Goal: Task Accomplishment & Management: Use online tool/utility

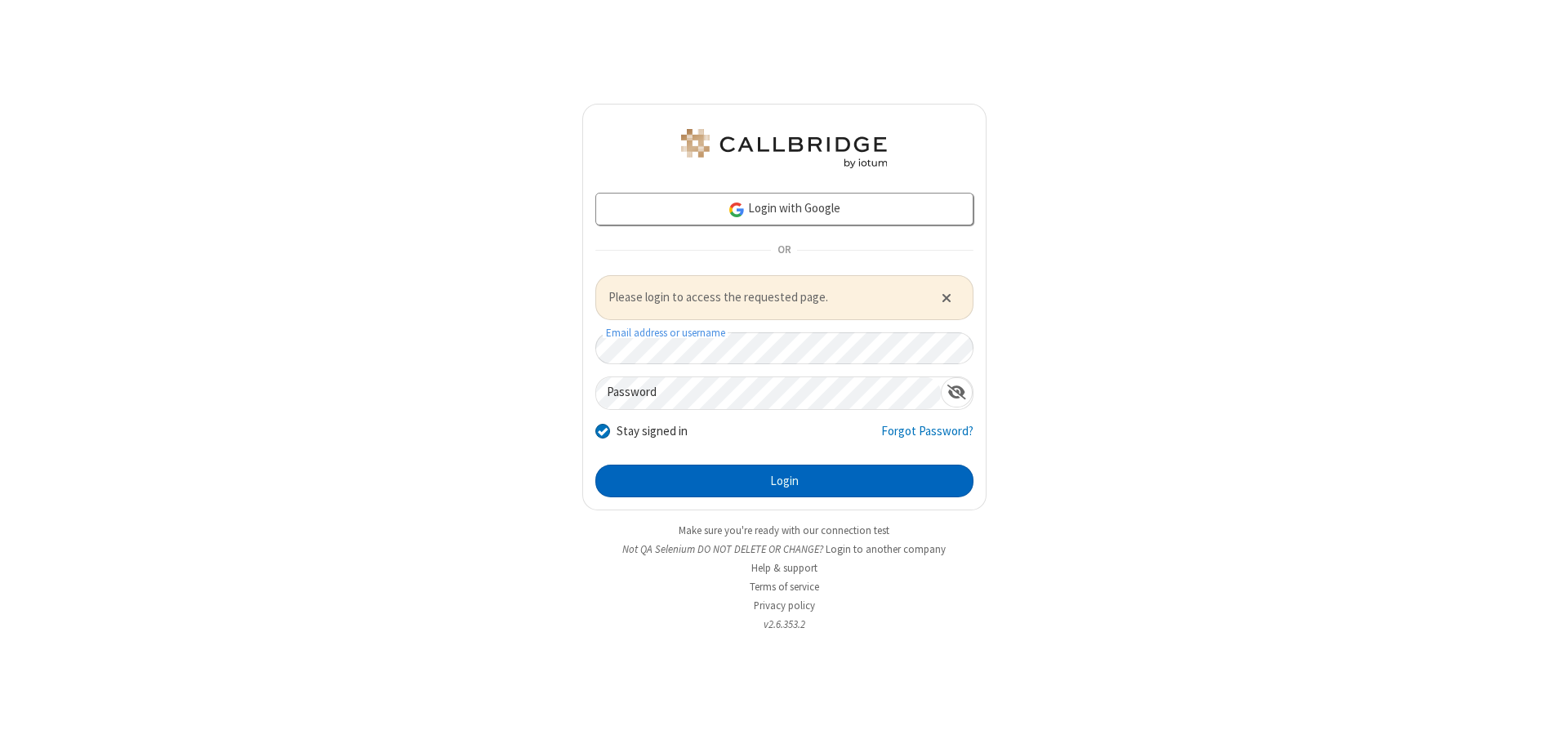
click at [784, 480] on button "Login" at bounding box center [784, 480] width 378 height 32
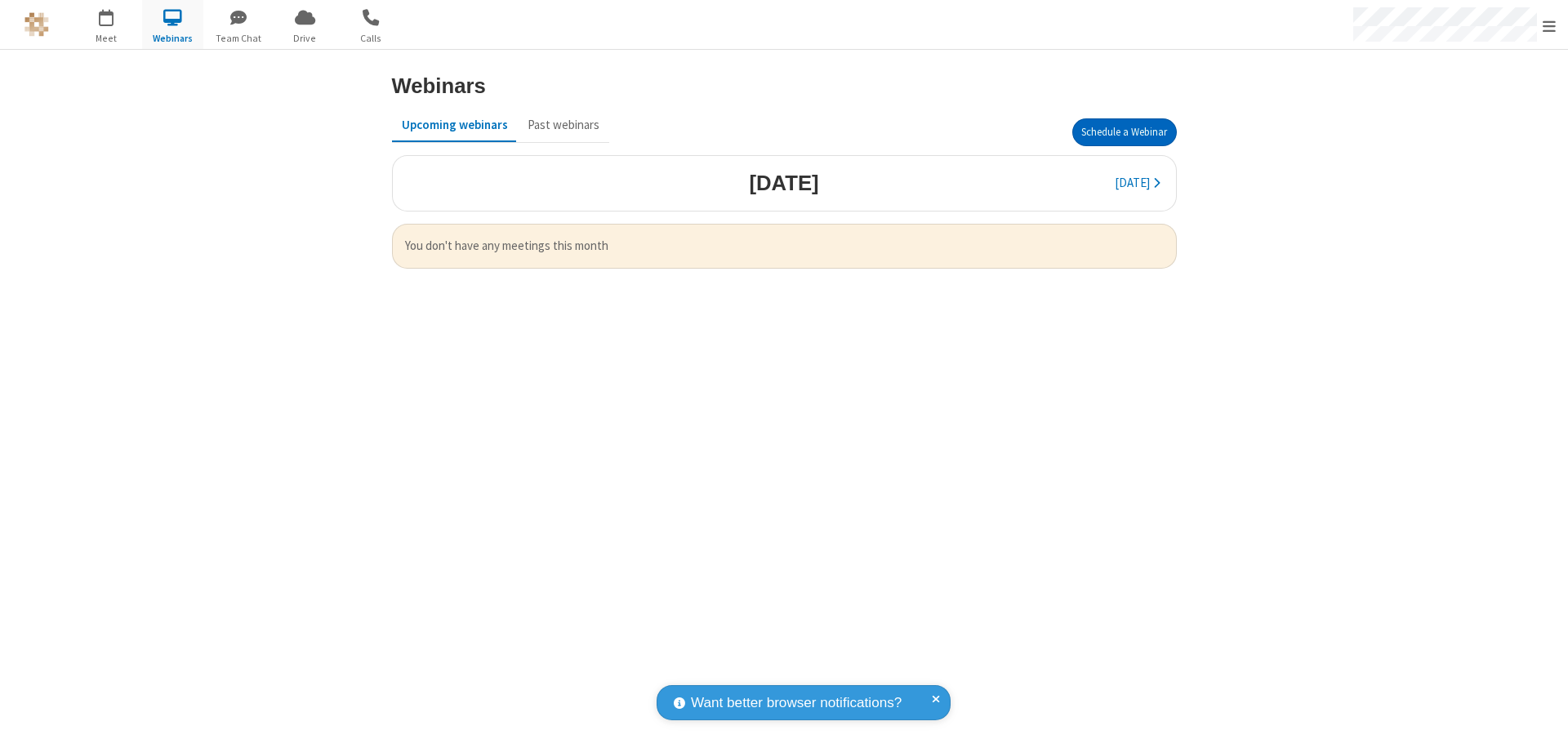
click at [1124, 132] on button "Schedule a Webinar" at bounding box center [1124, 132] width 104 height 28
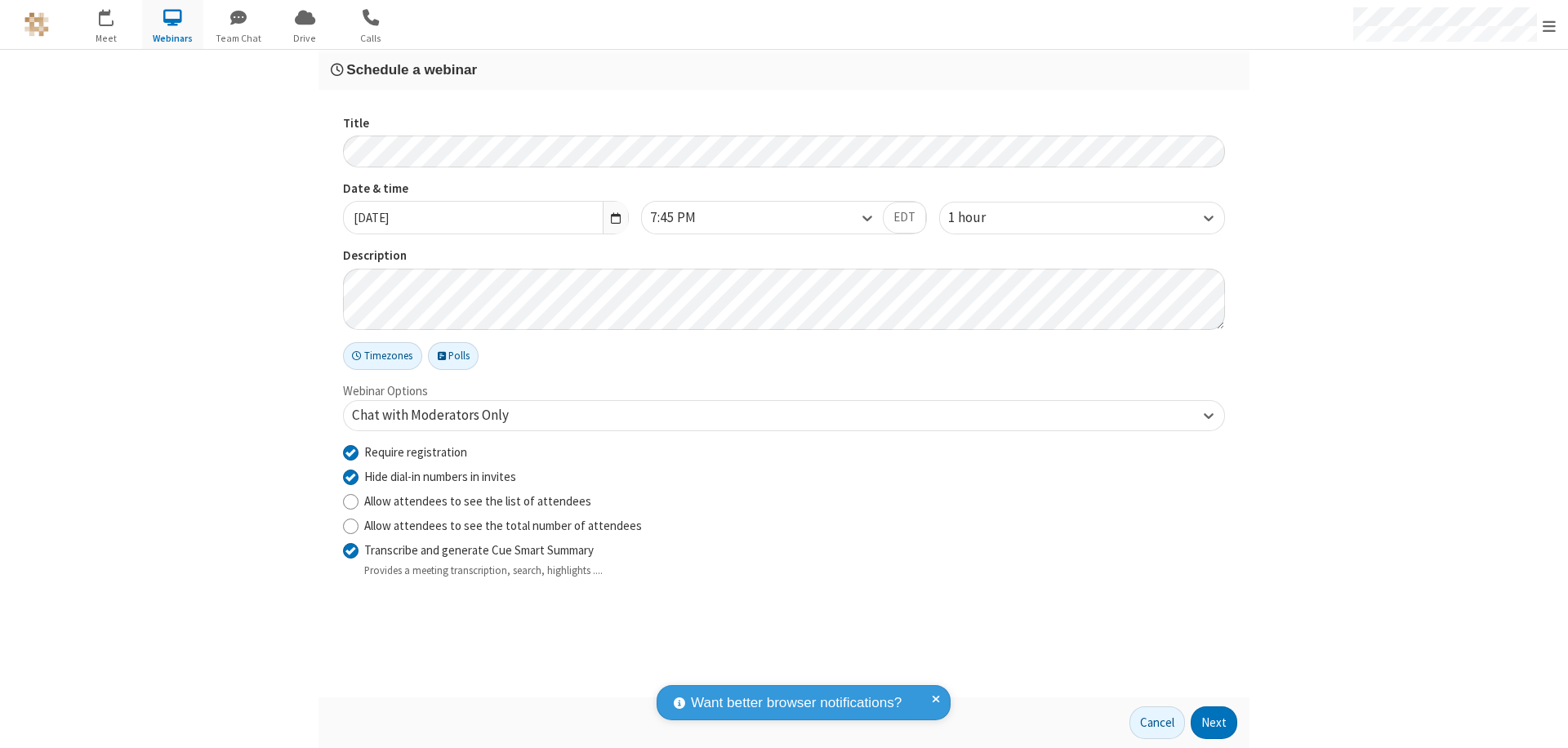
click at [350, 451] on input "Require registration" at bounding box center [351, 452] width 16 height 17
checkbox input "false"
click at [1214, 723] on button "Next" at bounding box center [1214, 722] width 46 height 32
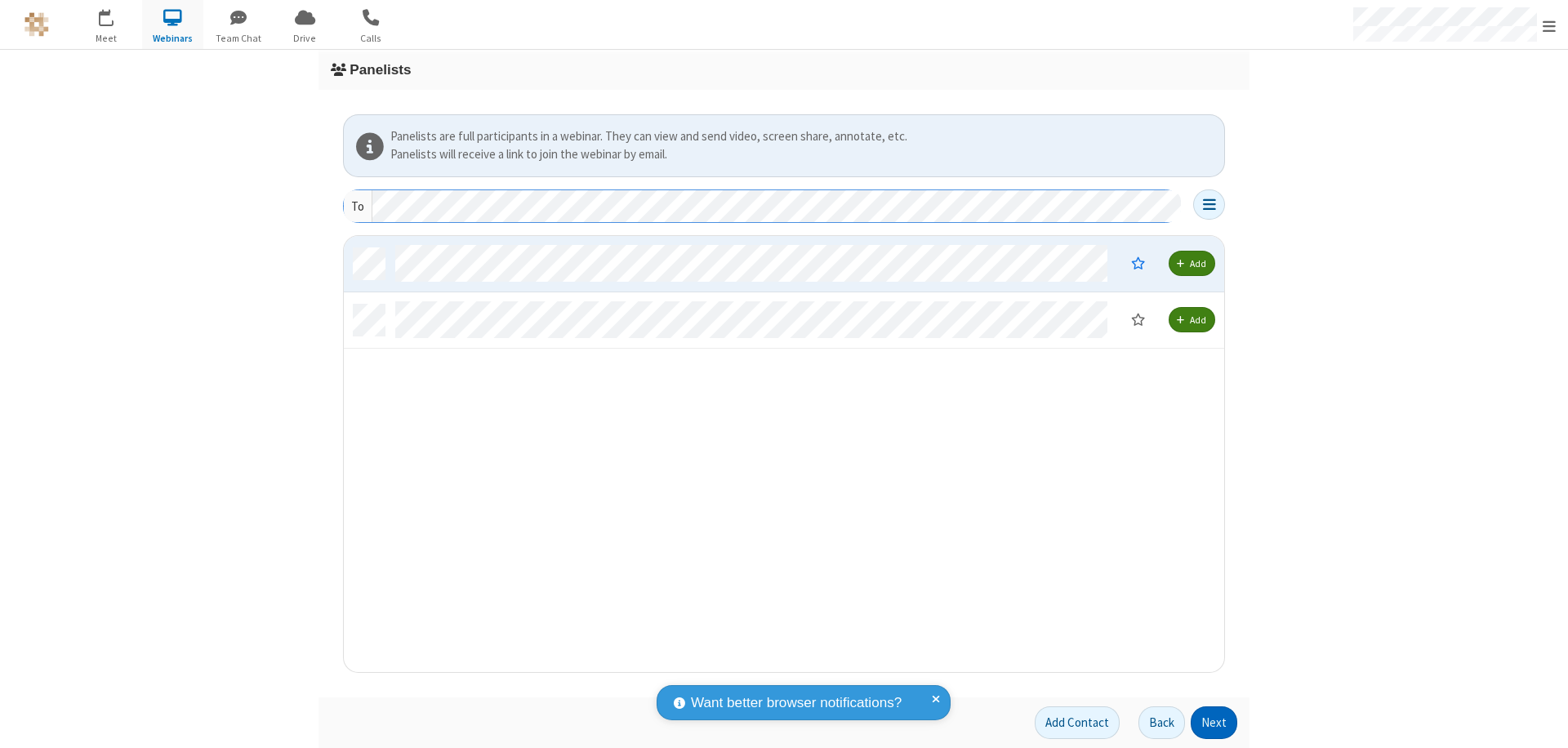
click at [1214, 723] on button "Next" at bounding box center [1214, 722] width 46 height 32
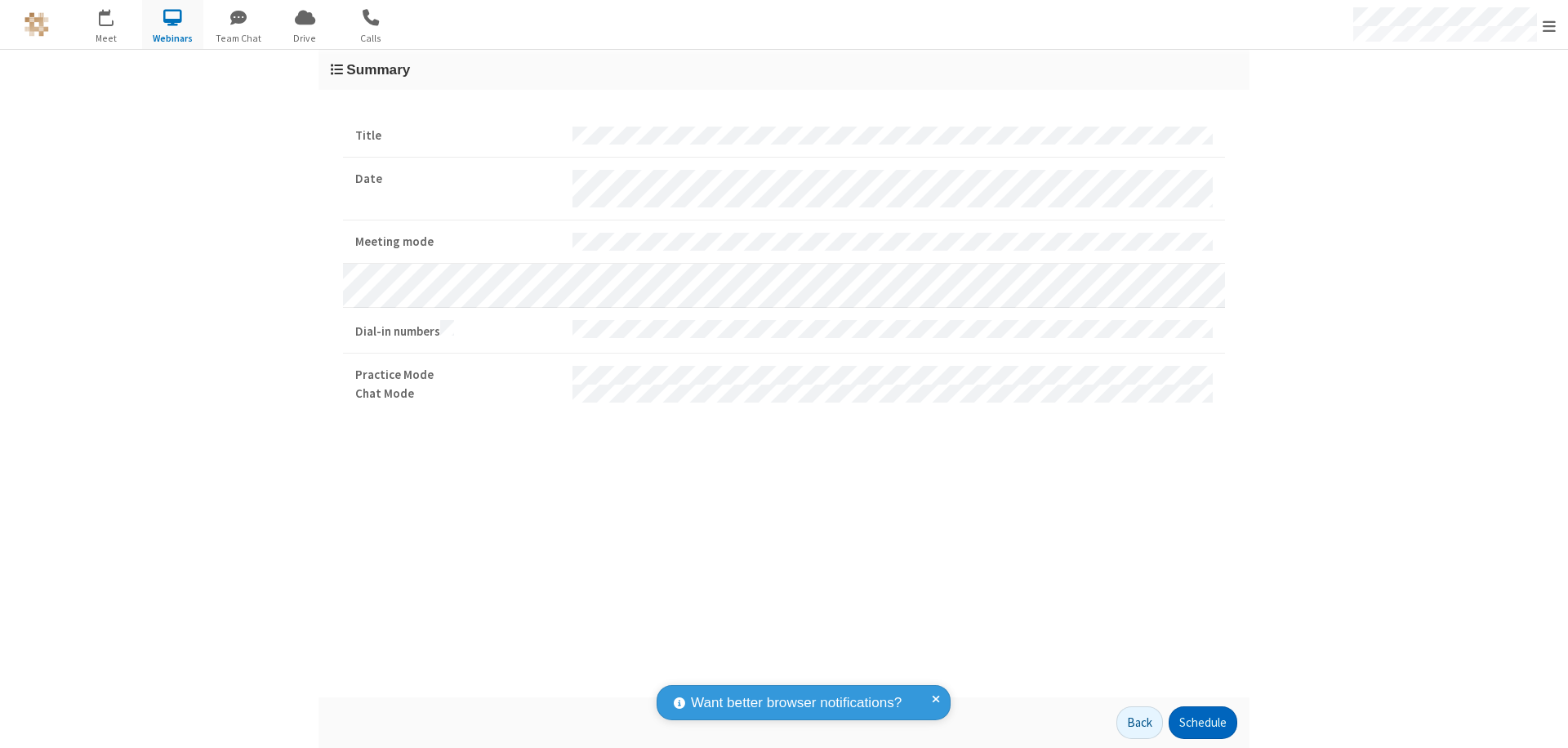
click at [1202, 723] on button "Schedule" at bounding box center [1202, 722] width 68 height 32
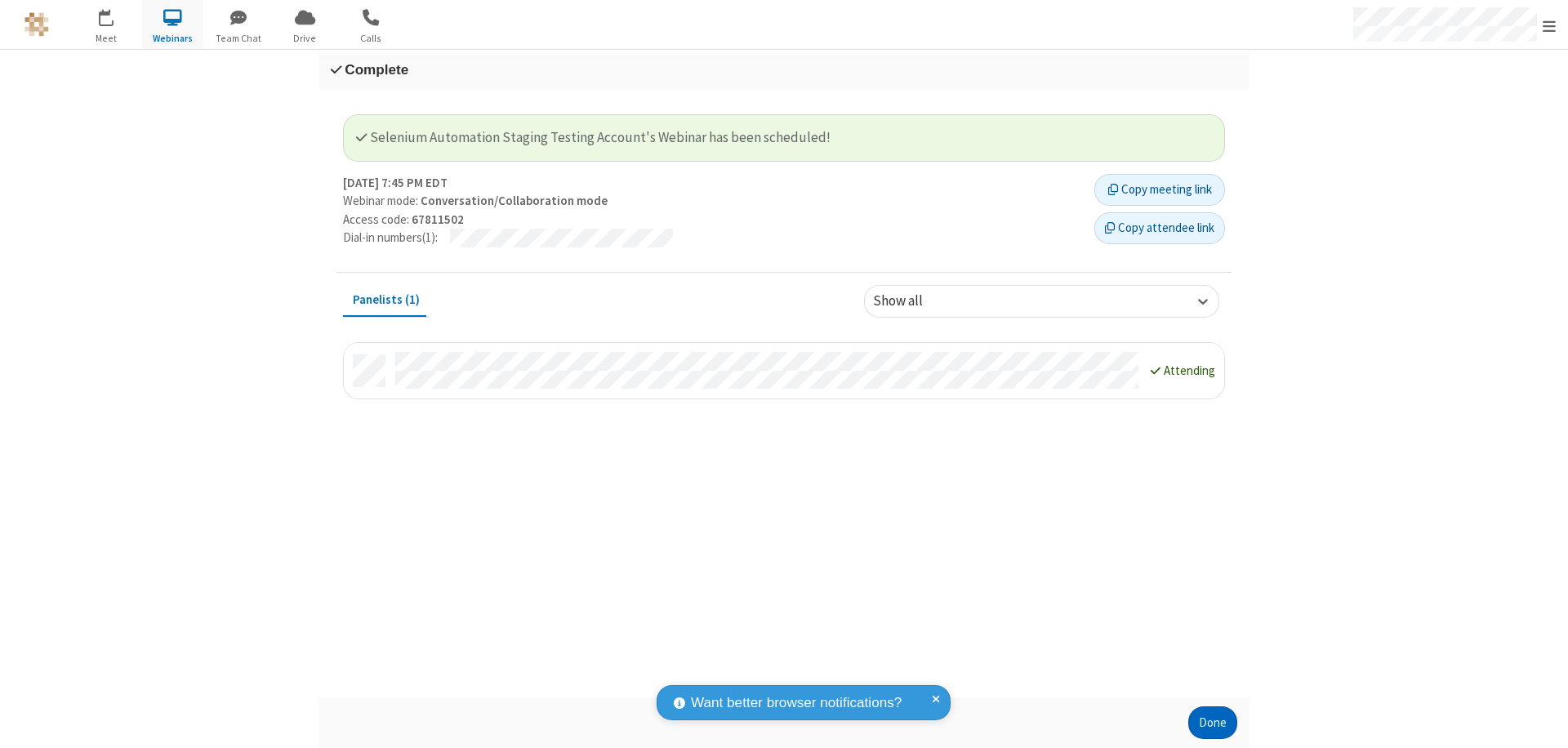
click at [1213, 723] on button "Done" at bounding box center [1213, 722] width 49 height 32
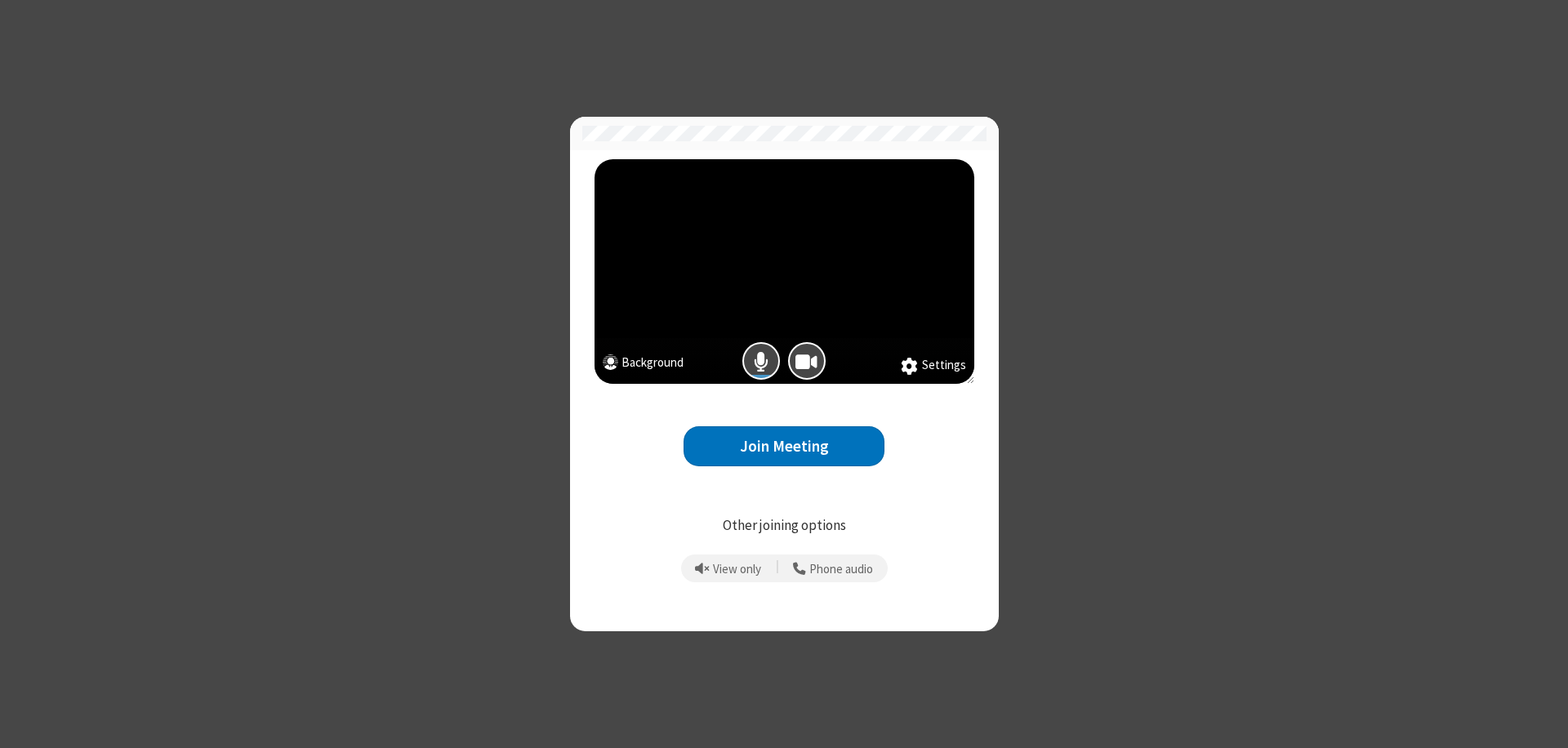
click at [784, 446] on button "Join Meeting" at bounding box center [784, 446] width 201 height 40
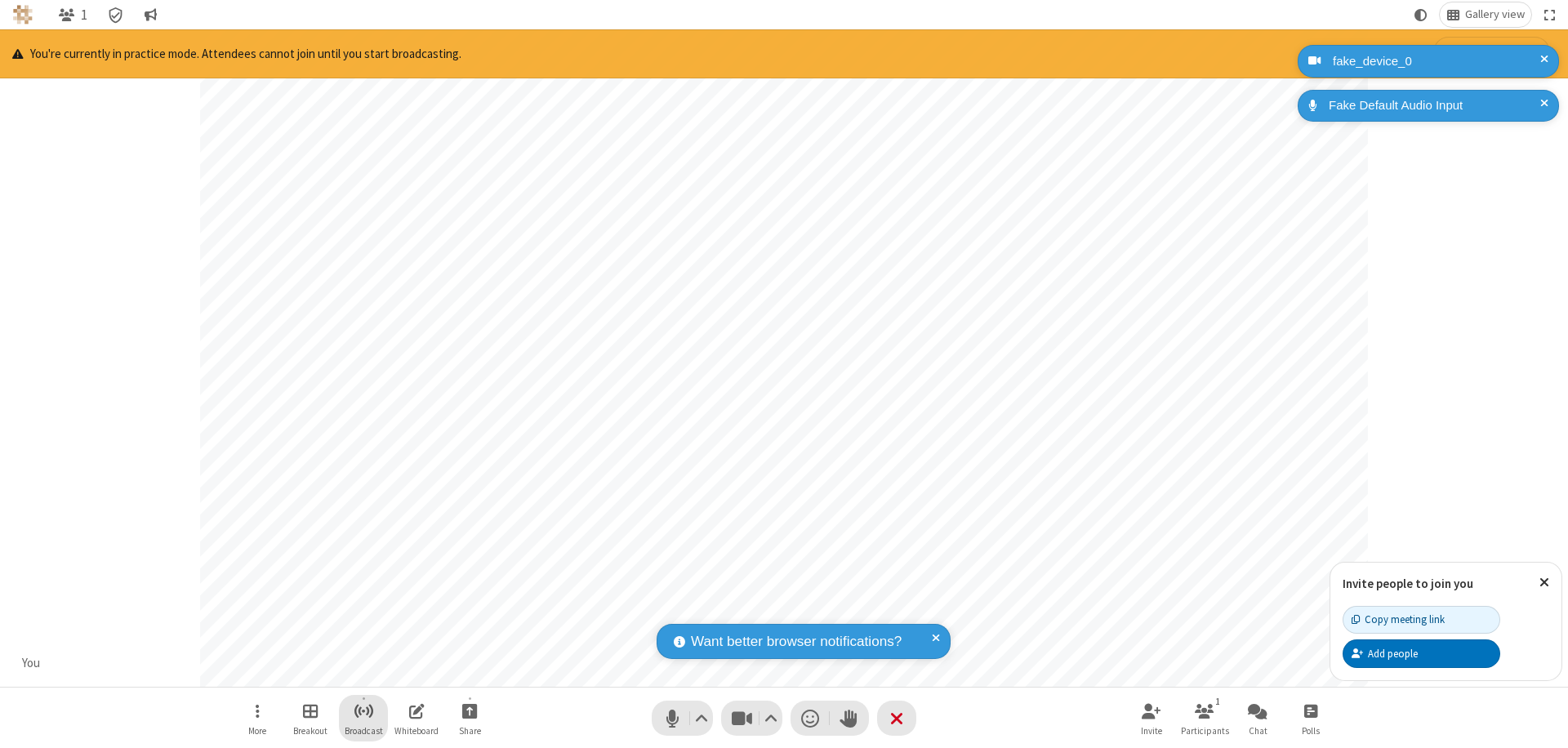
click at [362, 710] on span "Start broadcast" at bounding box center [363, 710] width 20 height 20
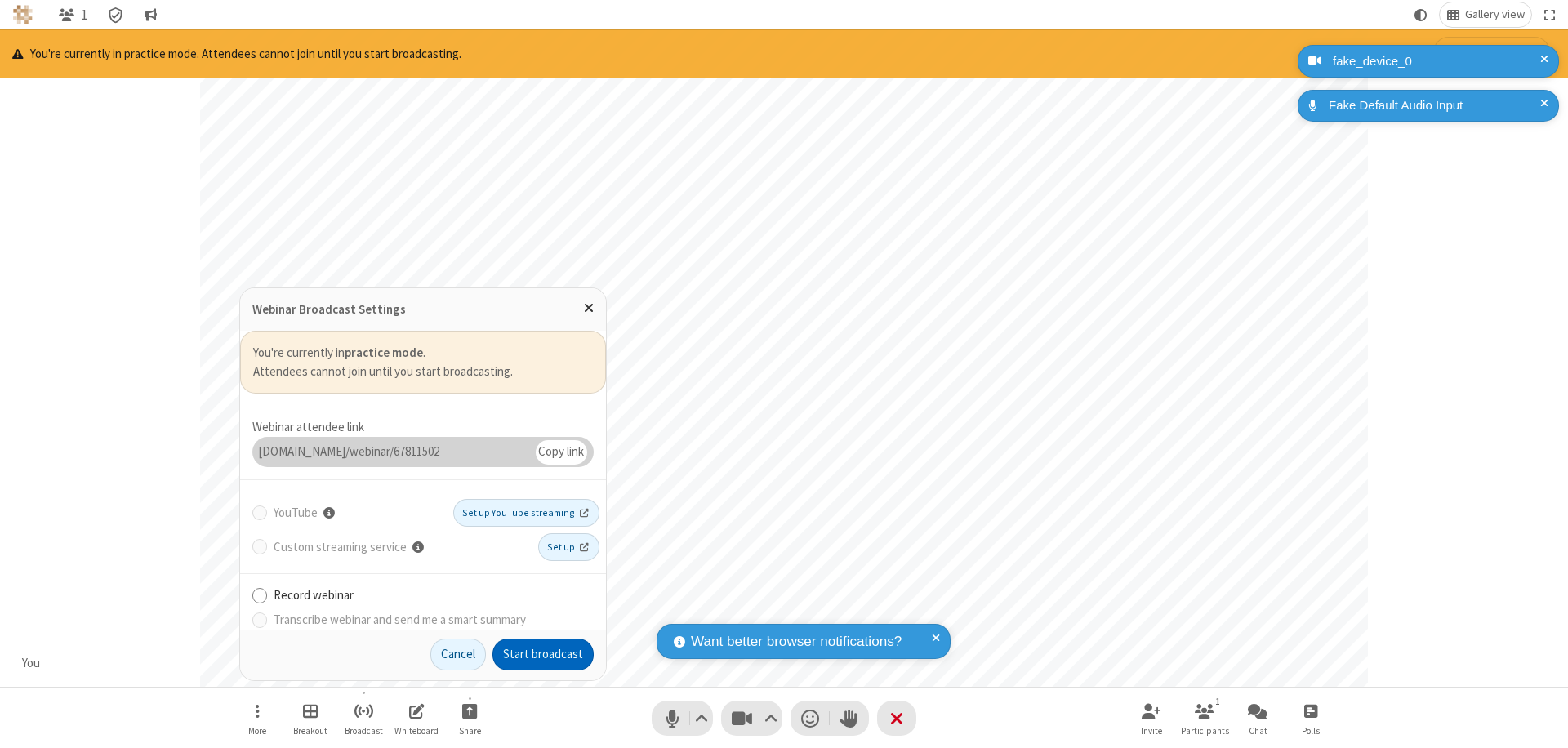
click at [543, 654] on button "Start broadcast" at bounding box center [543, 654] width 102 height 32
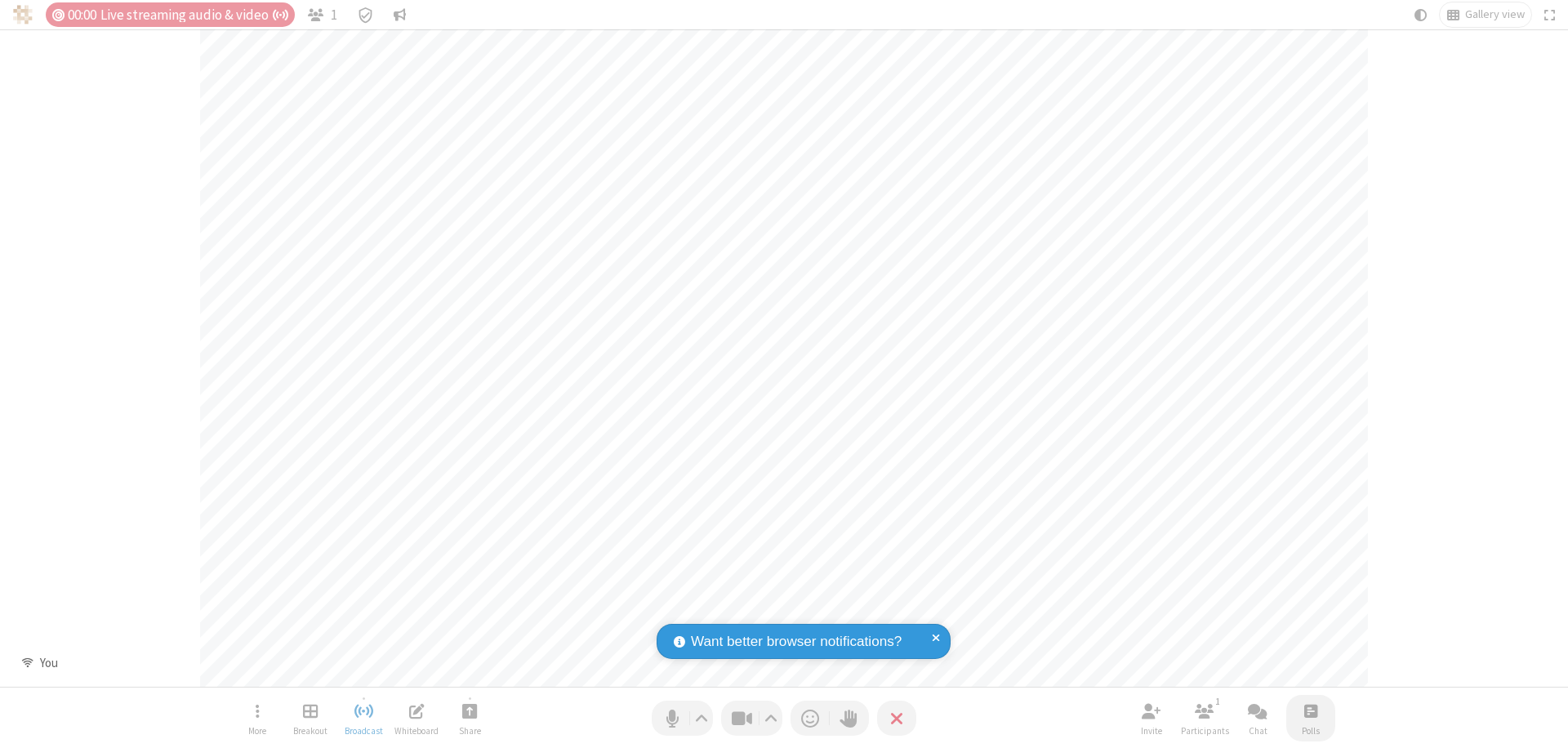
click at [1310, 710] on span "Open poll" at bounding box center [1310, 710] width 13 height 20
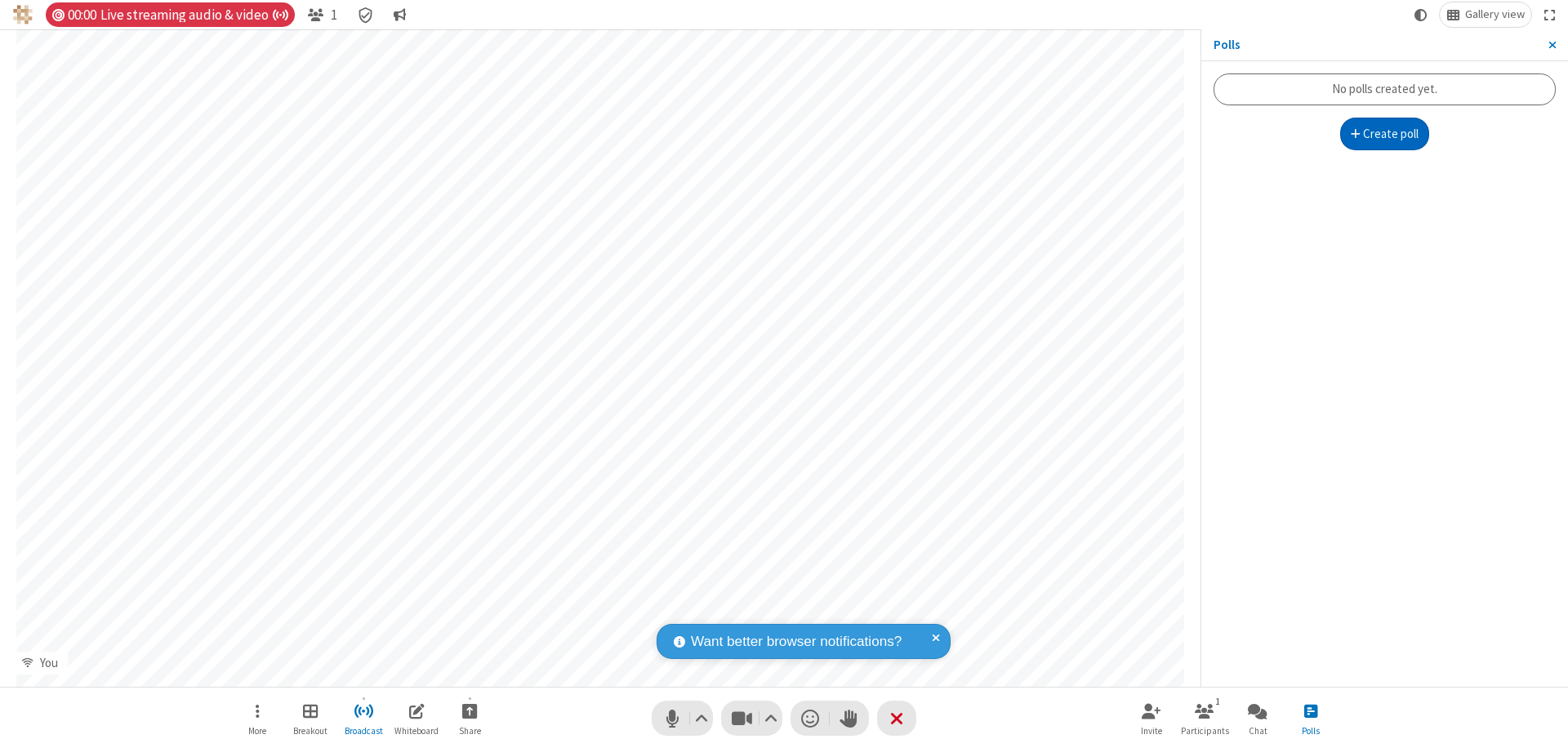
click at [1384, 134] on button "Create poll" at bounding box center [1384, 133] width 90 height 32
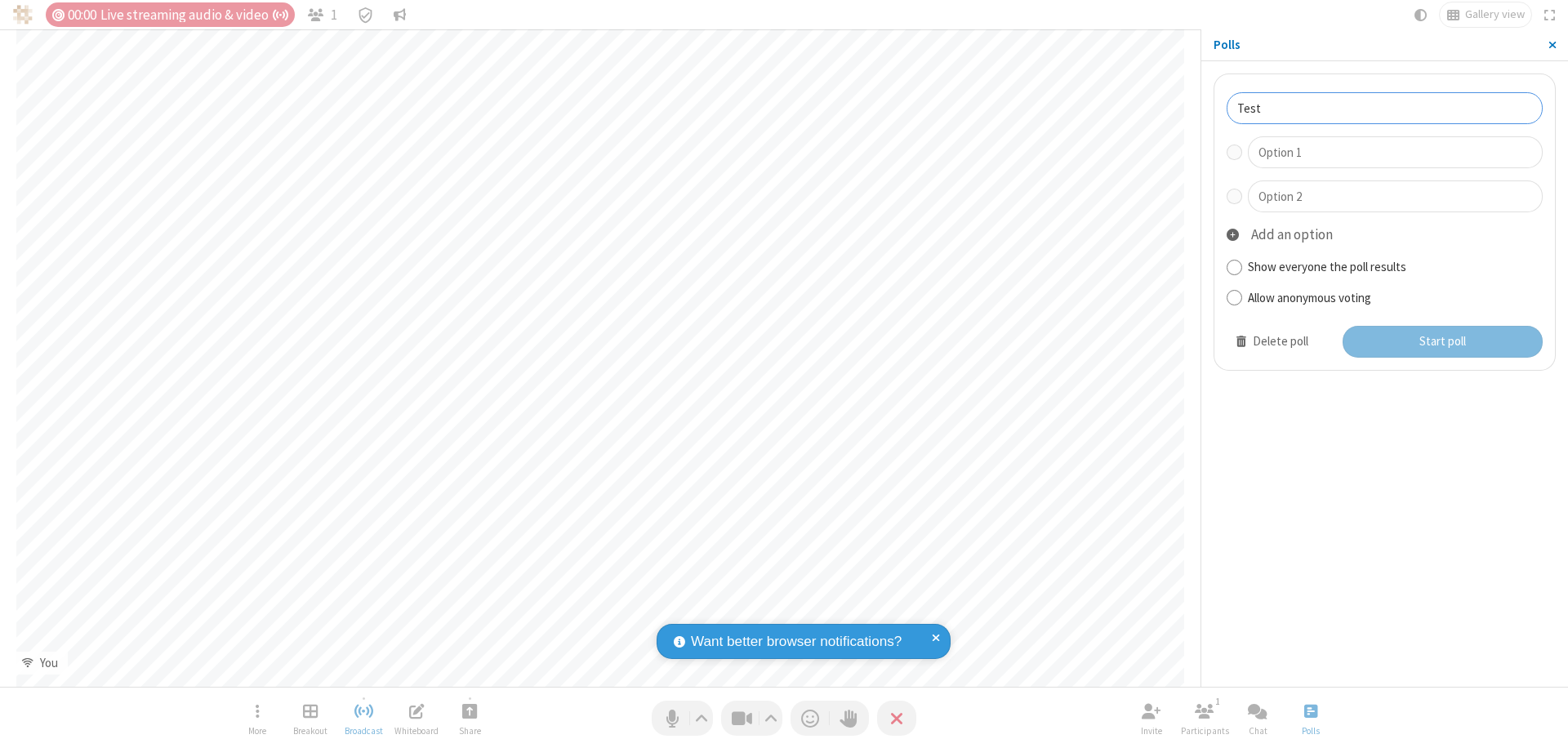
type input "Test"
type input "Yes"
type input "No"
click at [1441, 341] on button "Start poll" at bounding box center [1443, 341] width 201 height 32
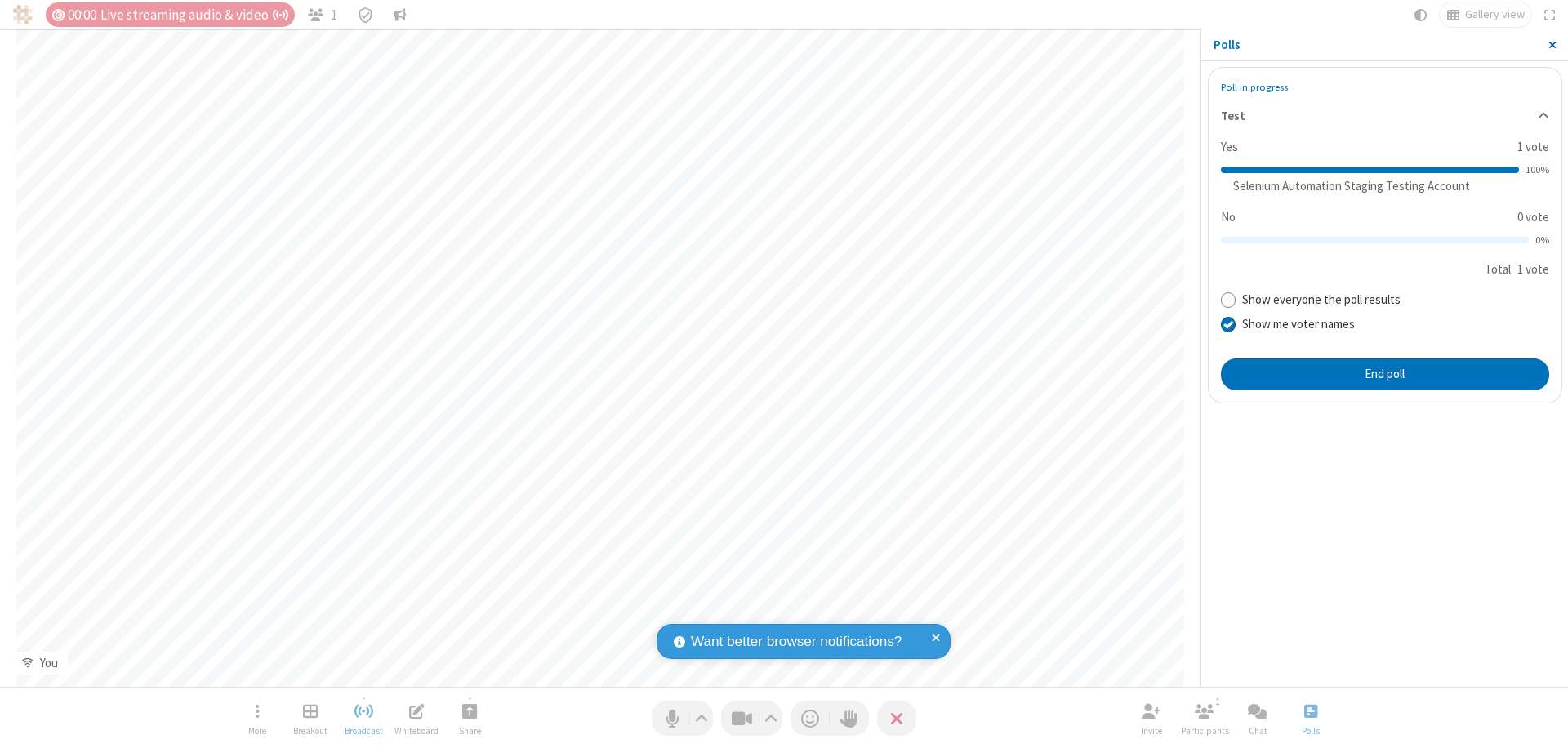
click at [1551, 45] on span "Close sidebar" at bounding box center [1551, 45] width 8 height 13
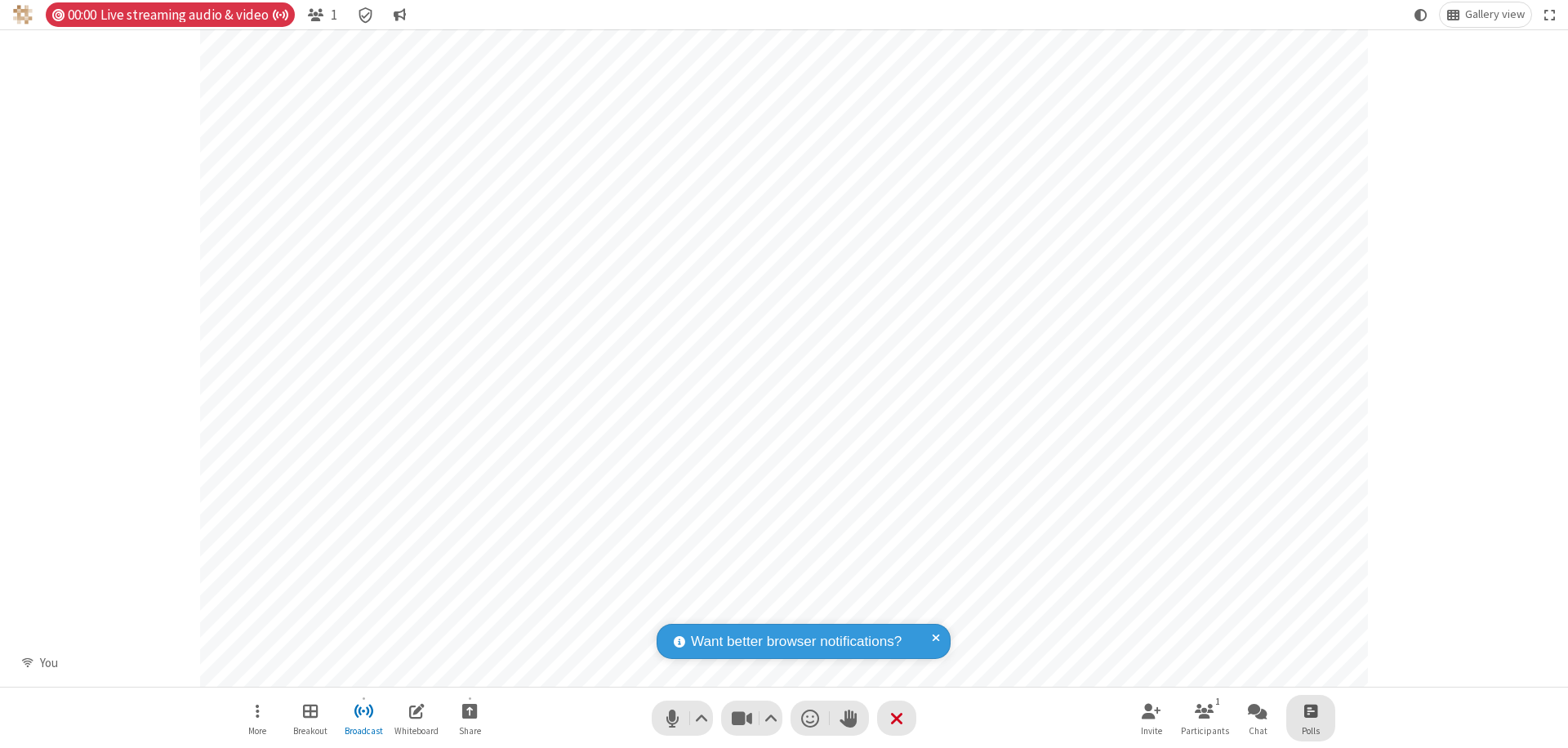
click at [1310, 710] on span "Open poll" at bounding box center [1310, 710] width 13 height 20
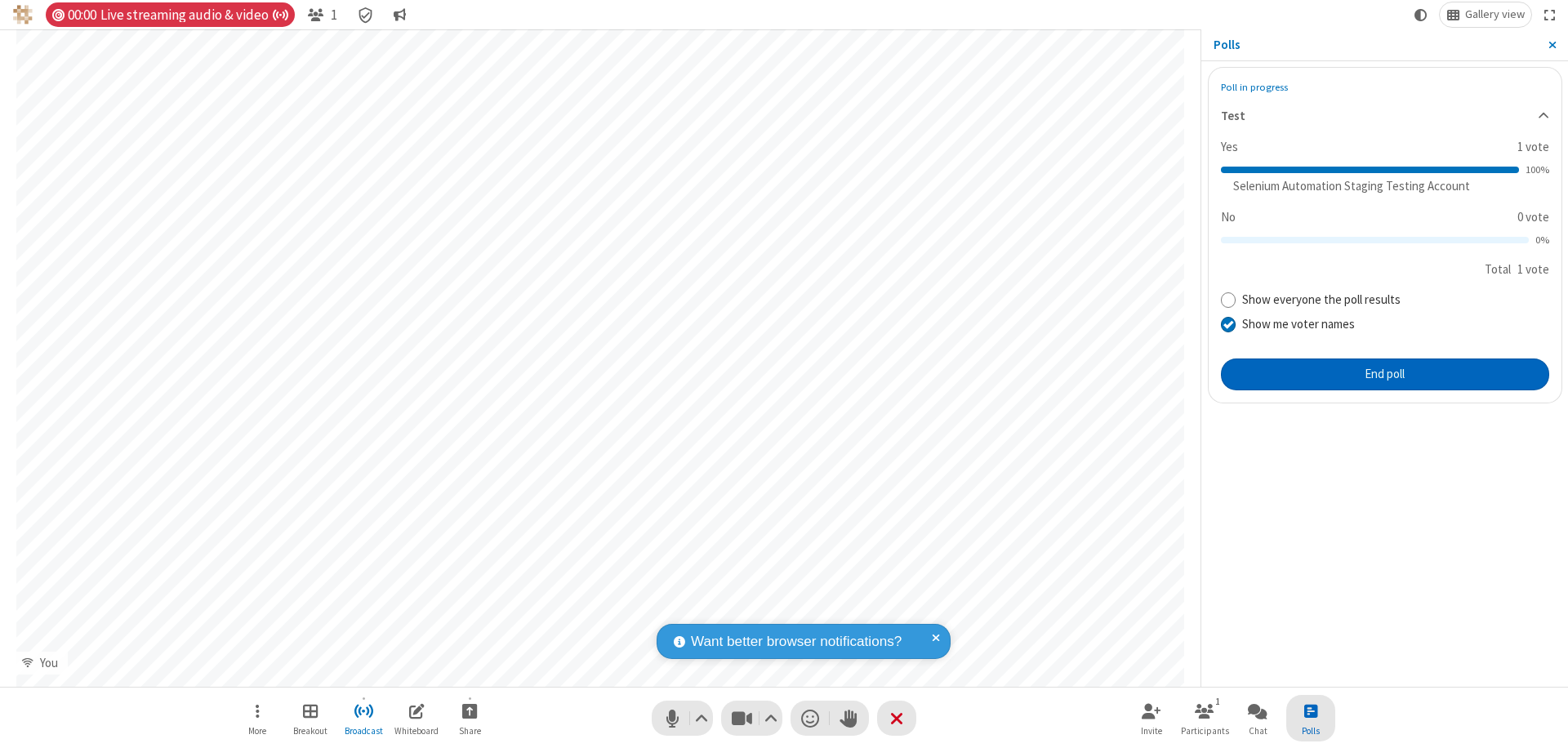
click at [1384, 374] on button "End poll" at bounding box center [1384, 374] width 328 height 32
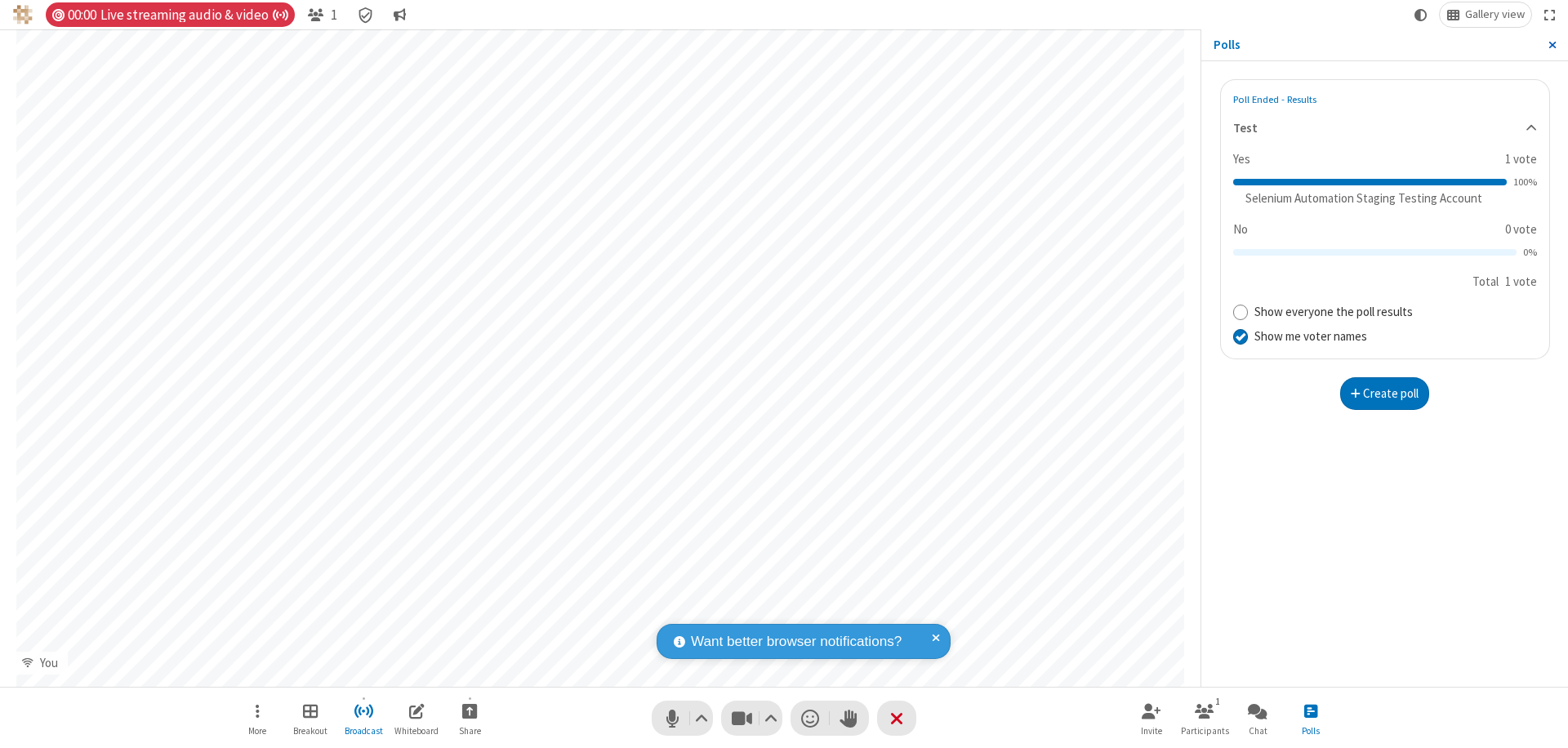
click at [1551, 45] on span "Close sidebar" at bounding box center [1551, 45] width 8 height 13
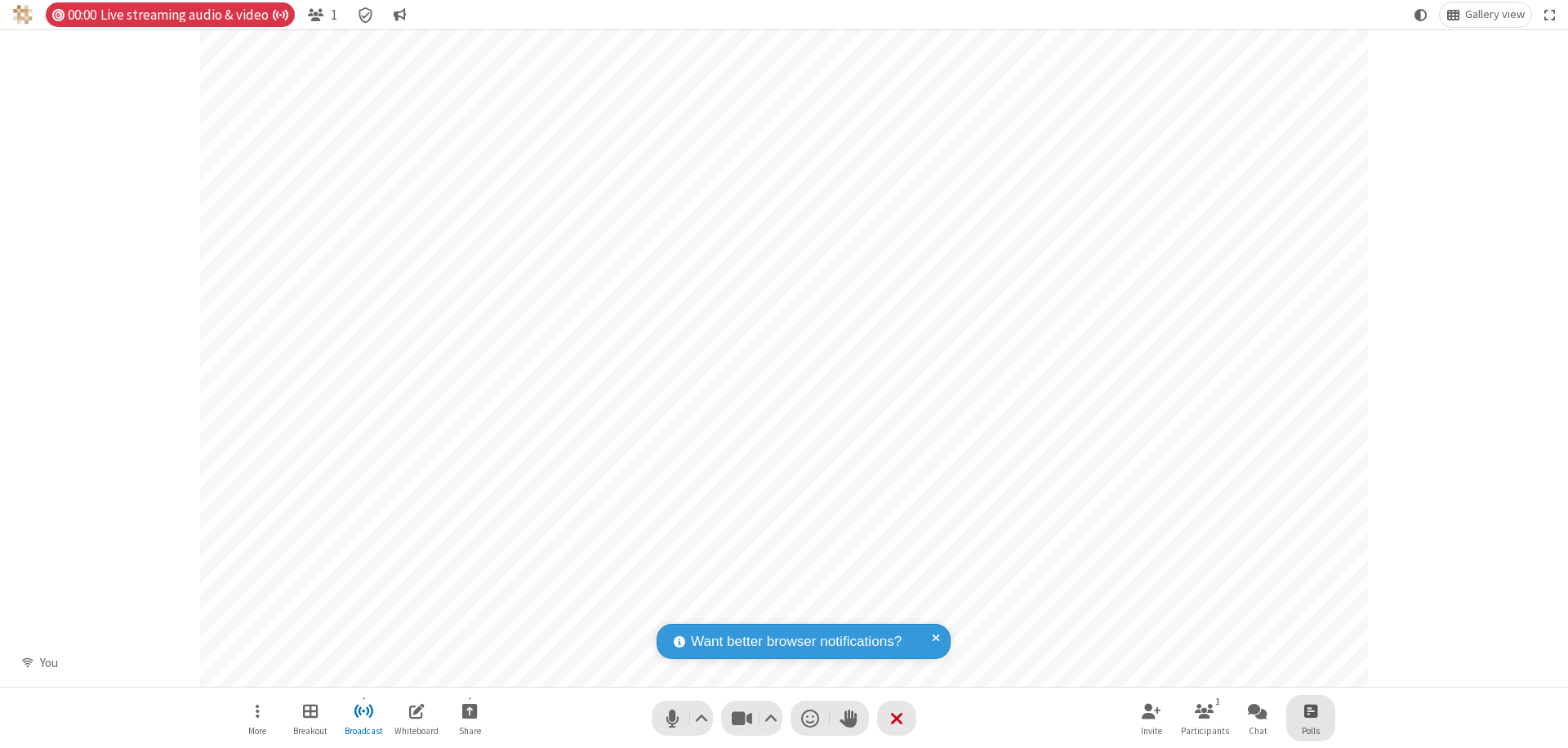
click at [1310, 710] on span "Open poll" at bounding box center [1310, 710] width 13 height 20
